Goal: Check status

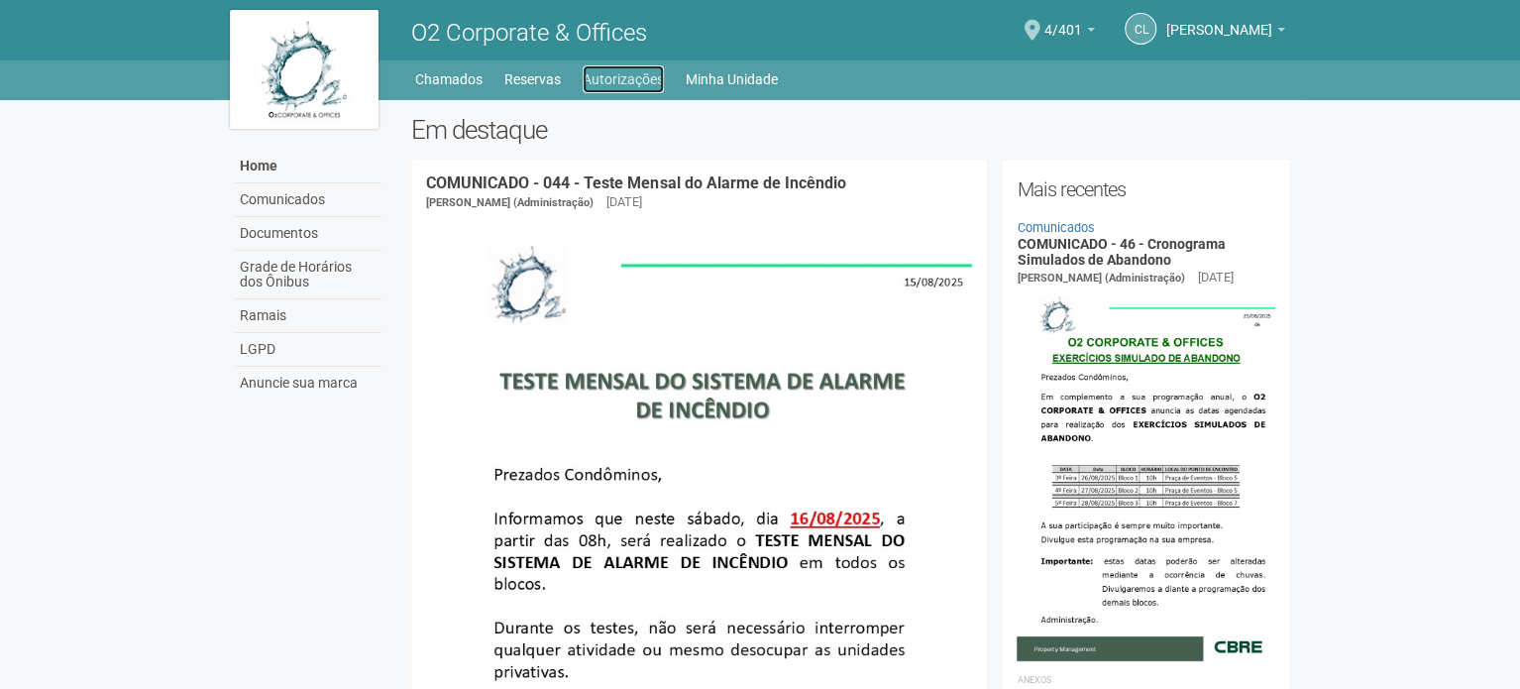
click at [643, 76] on link "Autorizações" at bounding box center [623, 79] width 81 height 28
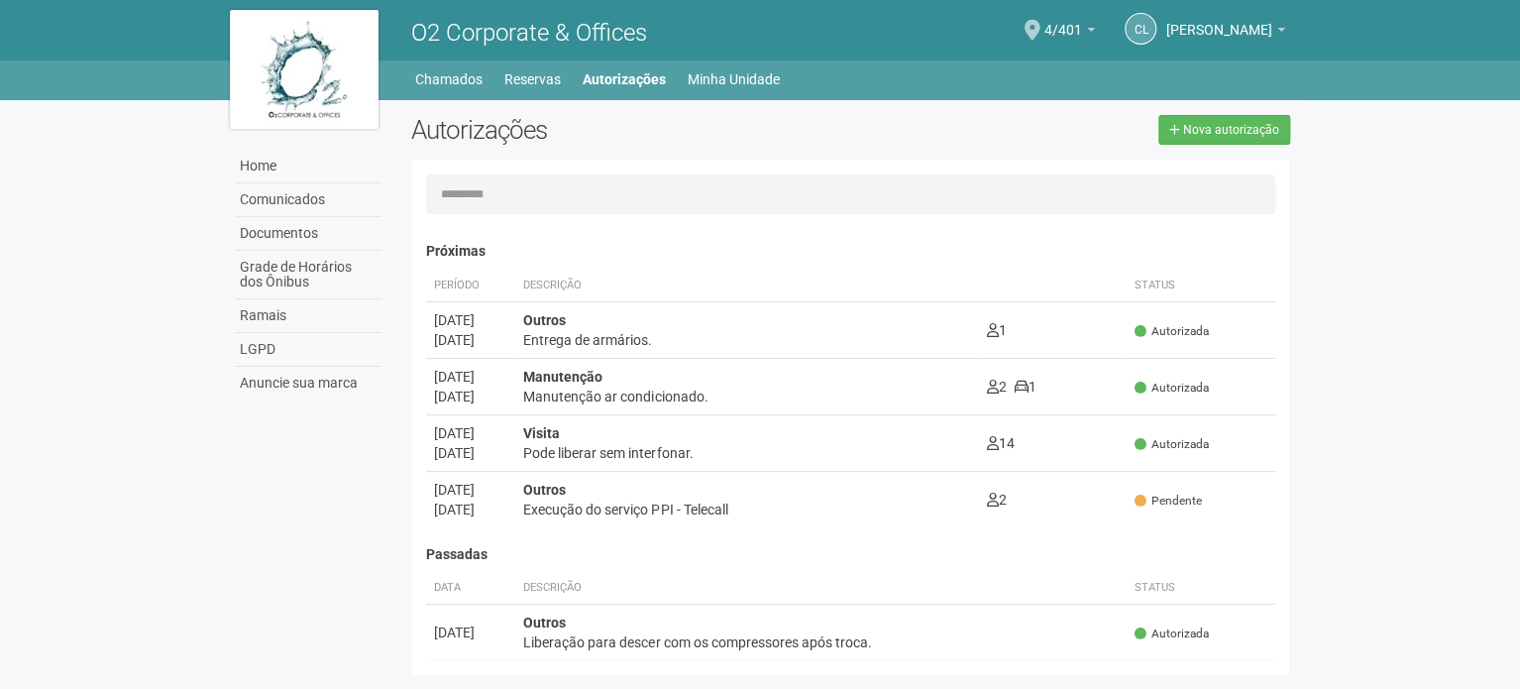
click at [91, 387] on body "Aguarde... O2 Corporate & Offices CL [PERSON_NAME] [PERSON_NAME] [PERSON_NAME][…" at bounding box center [760, 344] width 1520 height 689
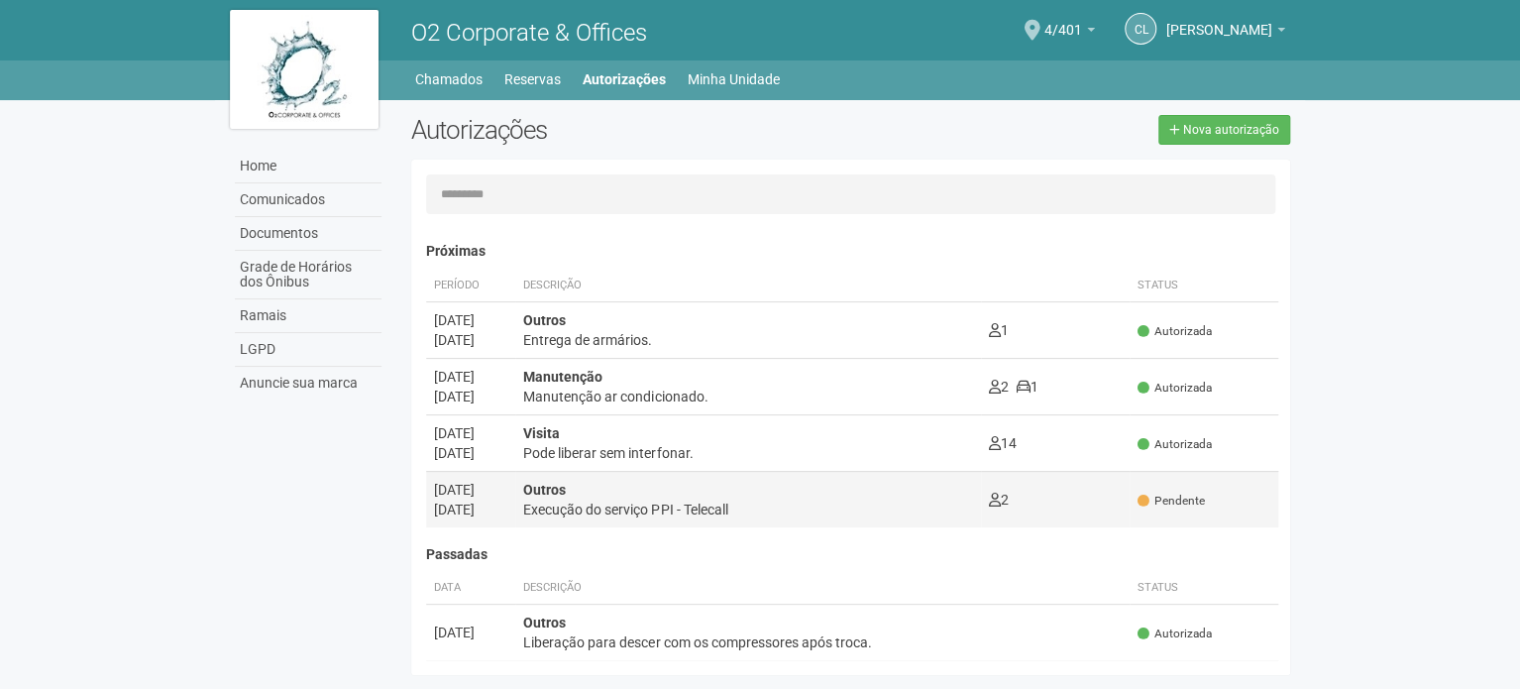
click at [601, 524] on td "Outros Execução do serviço PPI - Telecall 2 0" at bounding box center [748, 499] width 466 height 56
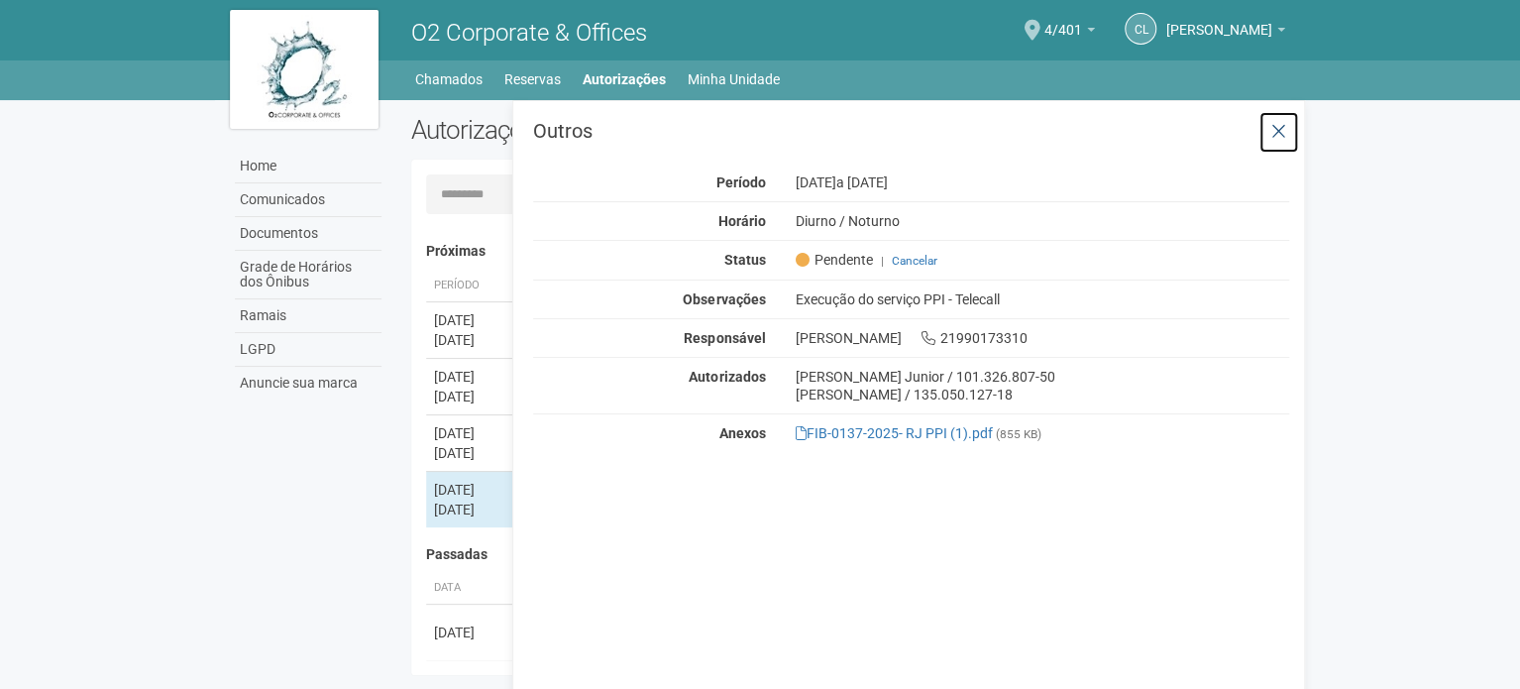
click at [1264, 146] on button at bounding box center [1278, 132] width 41 height 43
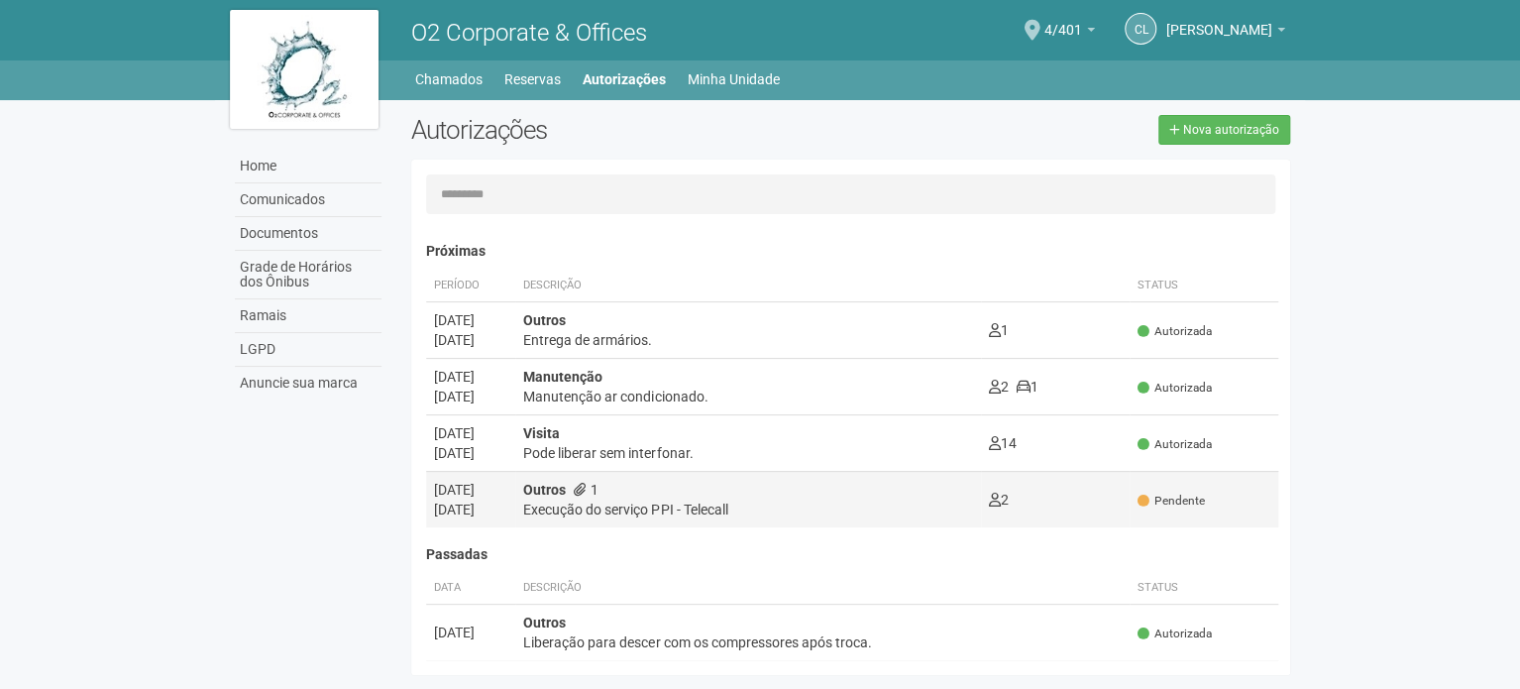
click at [738, 499] on div "Execução do serviço PPI - Telecall" at bounding box center [748, 509] width 450 height 20
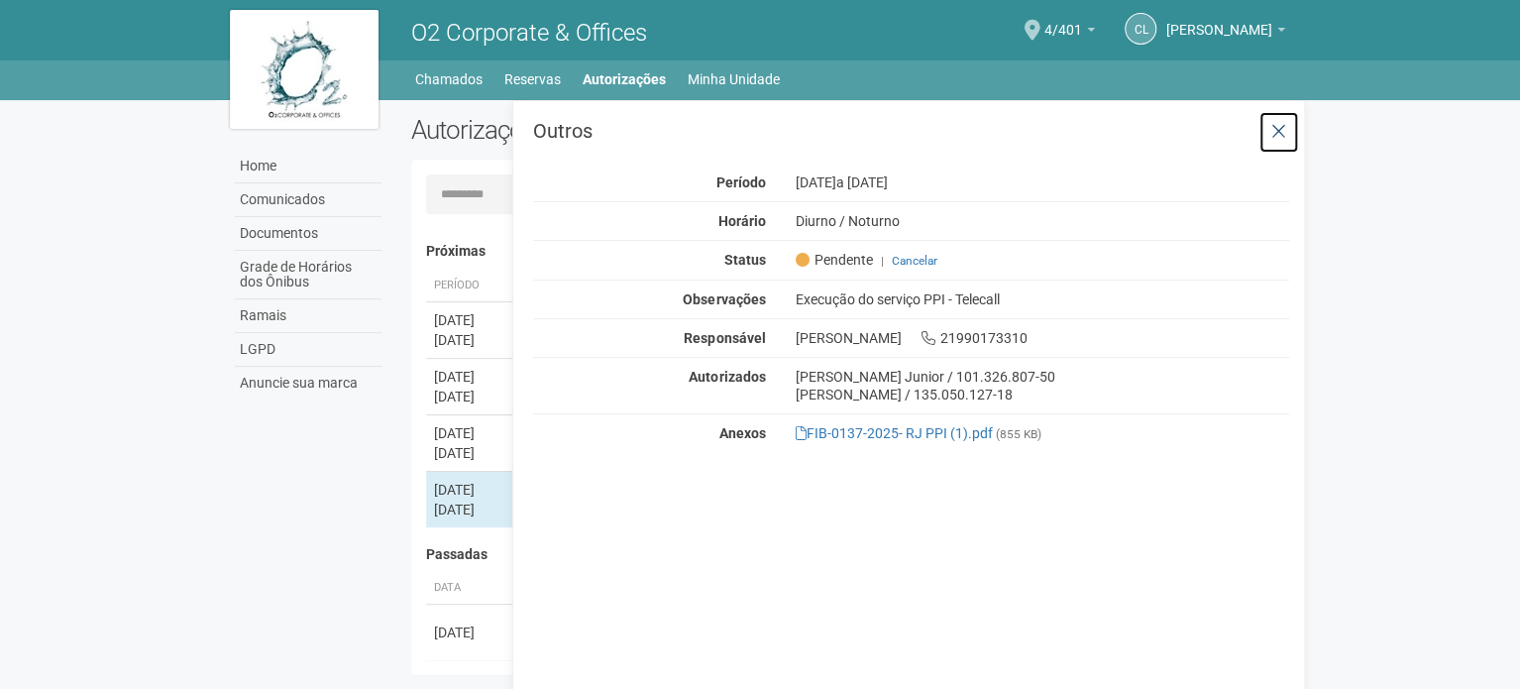
click at [1282, 142] on button at bounding box center [1278, 132] width 41 height 43
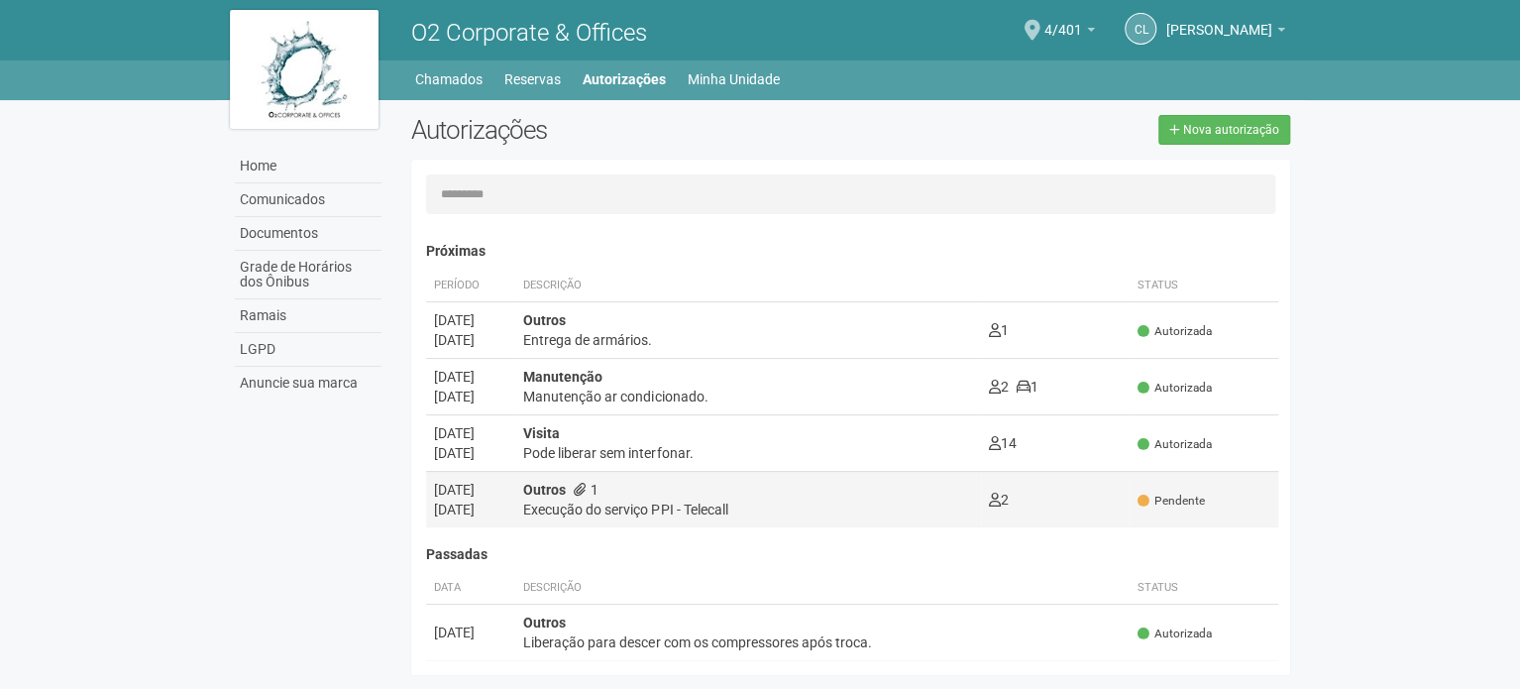
click at [604, 507] on div "Execução do serviço PPI - Telecall" at bounding box center [748, 509] width 450 height 20
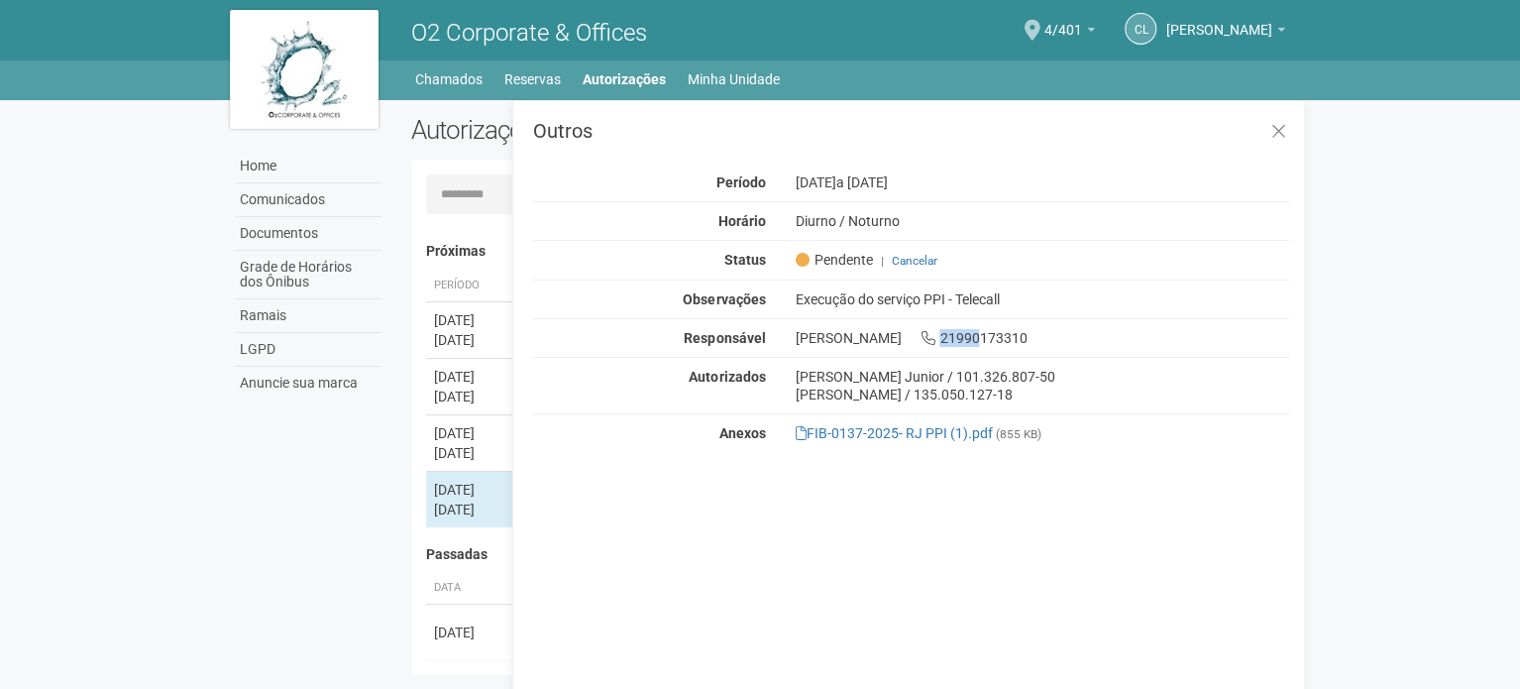
drag, startPoint x: 915, startPoint y: 343, endPoint x: 948, endPoint y: 340, distance: 32.8
click at [948, 340] on div "[PERSON_NAME] 21990173310" at bounding box center [1042, 338] width 524 height 18
click at [982, 167] on div "Outros Período [DATE] a [DATE] Horário Diurno / [GEOGRAPHIC_DATA] Status [GEOGR…" at bounding box center [911, 287] width 756 height 332
click at [1278, 126] on icon at bounding box center [1278, 132] width 15 height 20
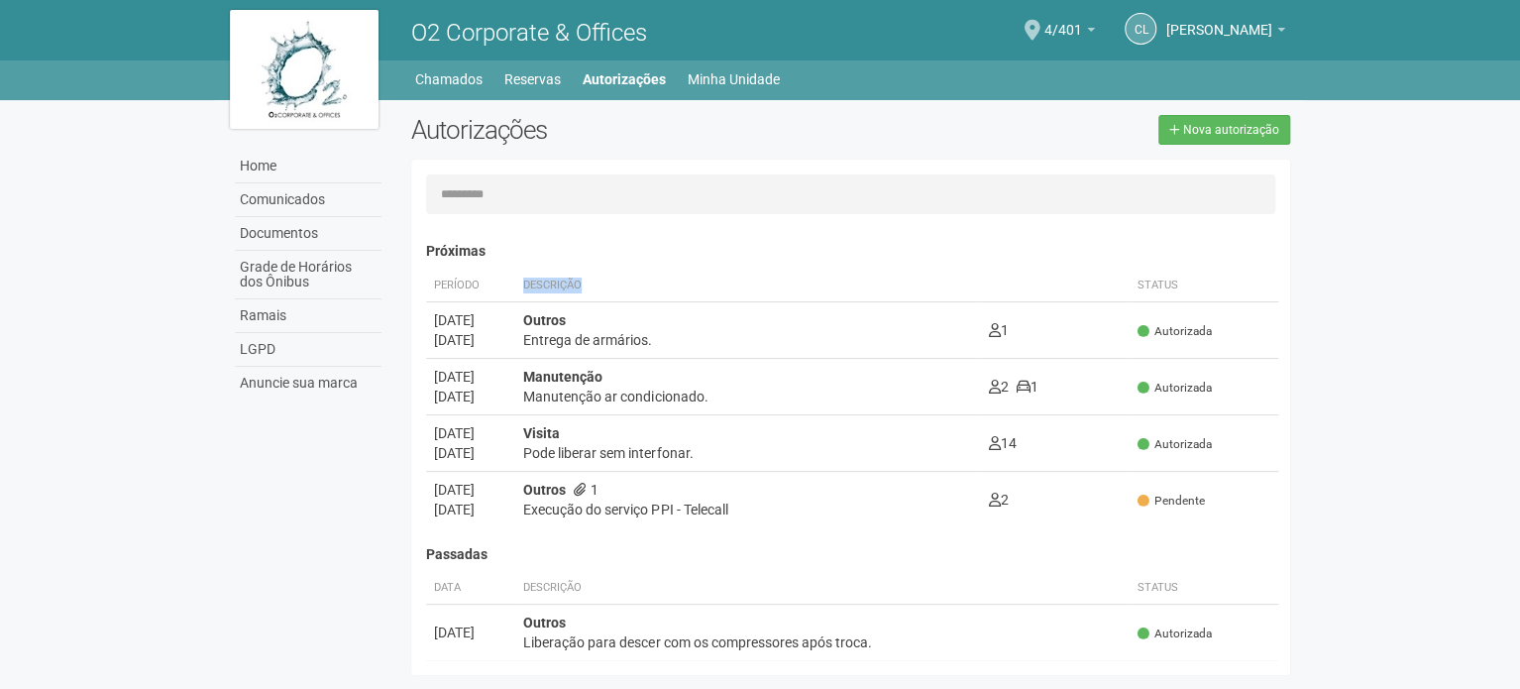
drag, startPoint x: 515, startPoint y: 283, endPoint x: 585, endPoint y: 275, distance: 70.8
click at [585, 275] on th "Descrição" at bounding box center [748, 285] width 466 height 33
click at [571, 287] on th "Descrição" at bounding box center [748, 285] width 466 height 33
drag, startPoint x: 437, startPoint y: 280, endPoint x: 478, endPoint y: 276, distance: 40.8
click at [478, 276] on th "Período" at bounding box center [470, 285] width 89 height 33
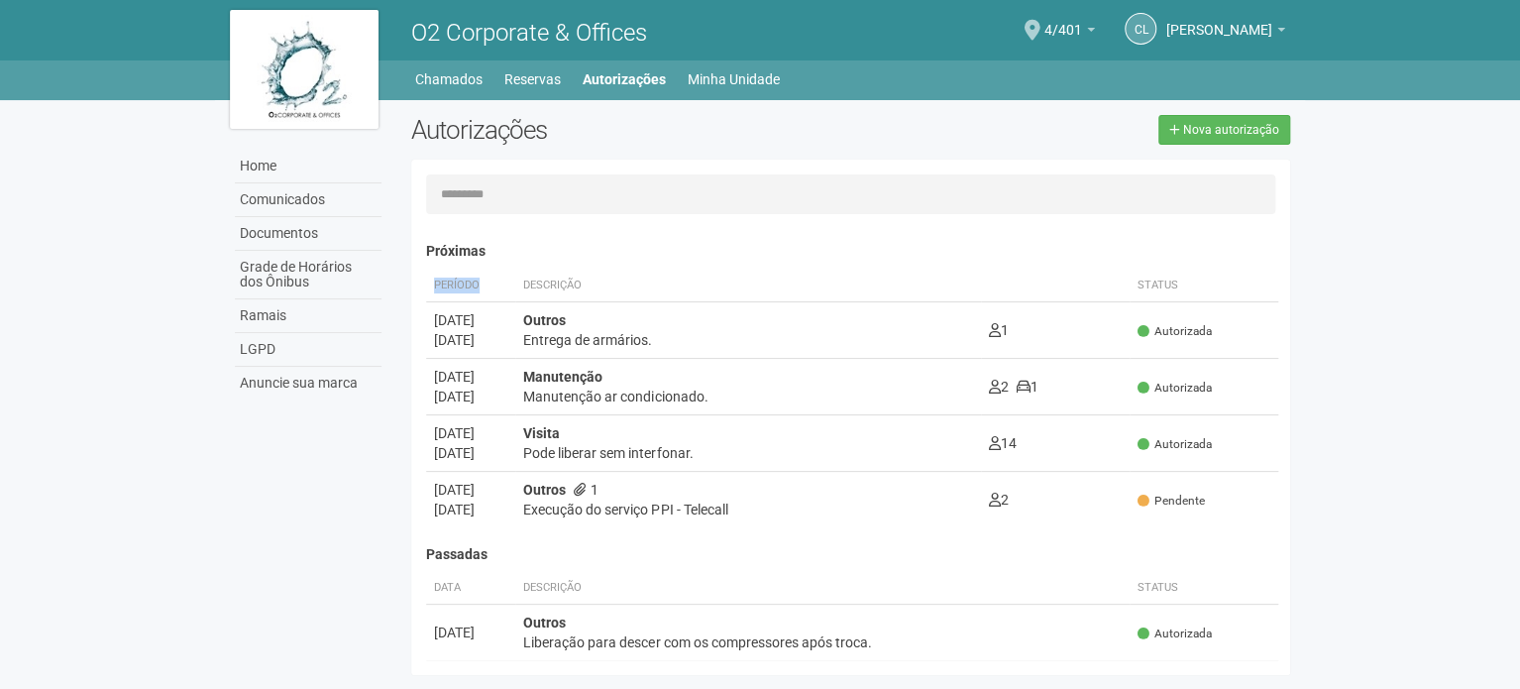
click at [472, 284] on th "Período" at bounding box center [470, 285] width 89 height 33
drag, startPoint x: 416, startPoint y: 250, endPoint x: 622, endPoint y: 283, distance: 208.8
click at [622, 283] on div "Carregando... Nenhuma autorização foi solicitada Próximas Período Descrição Sta…" at bounding box center [850, 416] width 879 height 485
click at [563, 282] on th "Descrição" at bounding box center [748, 285] width 466 height 33
drag, startPoint x: 421, startPoint y: 249, endPoint x: 645, endPoint y: 297, distance: 229.1
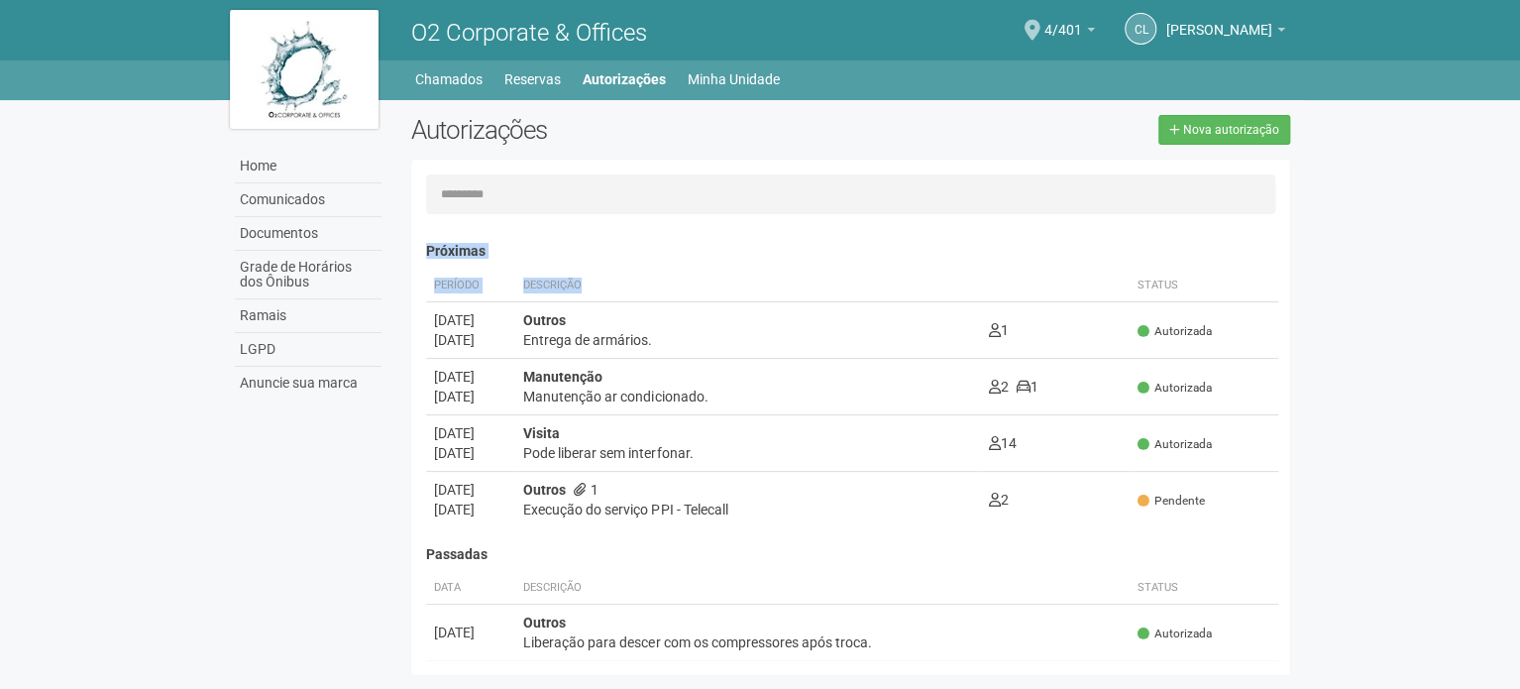
click at [645, 297] on div "Carregando... Nenhuma autorização foi solicitada Próximas Período Descrição Sta…" at bounding box center [850, 416] width 879 height 485
click at [598, 276] on th "Descrição" at bounding box center [748, 285] width 466 height 33
click at [87, 207] on body "Aguarde... O2 Corporate & Offices CL [PERSON_NAME] [PERSON_NAME] [PERSON_NAME][…" at bounding box center [760, 344] width 1520 height 689
